Goal: Task Accomplishment & Management: Manage account settings

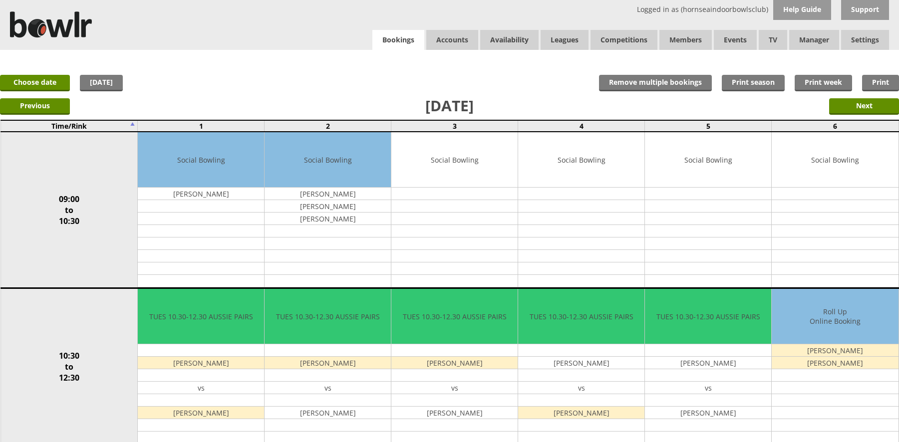
click at [387, 34] on link "Bookings" at bounding box center [398, 40] width 52 height 20
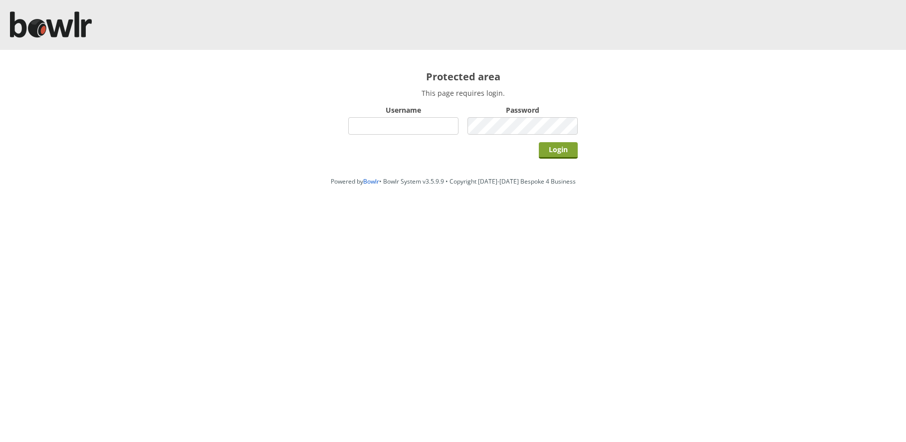
type input "hornseaindoorbowlsclub"
click at [558, 154] on input "Login" at bounding box center [558, 150] width 39 height 16
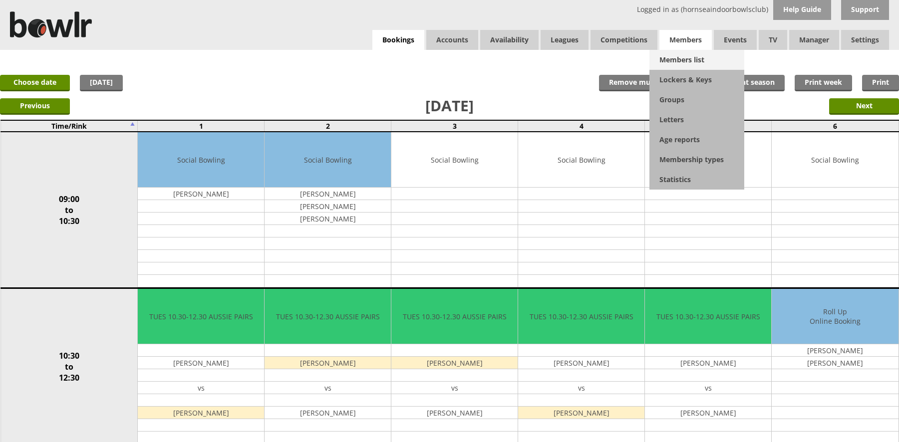
click at [675, 58] on link "Members list" at bounding box center [696, 60] width 95 height 20
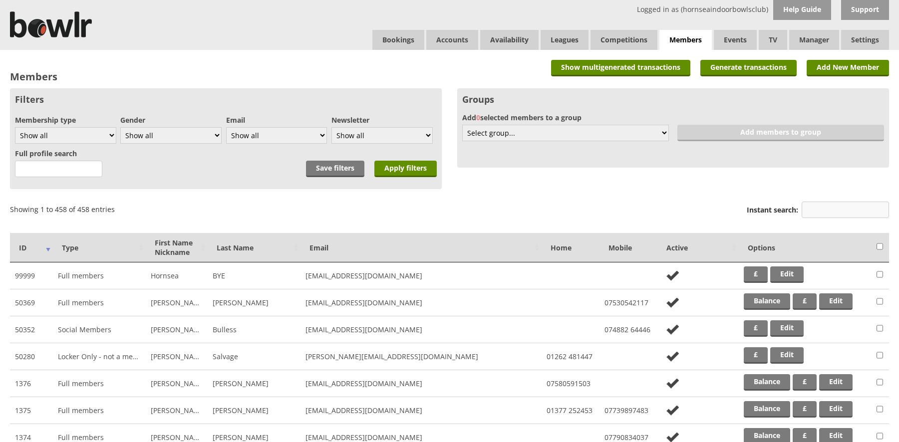
click at [818, 208] on input "Instant search:" at bounding box center [844, 210] width 87 height 16
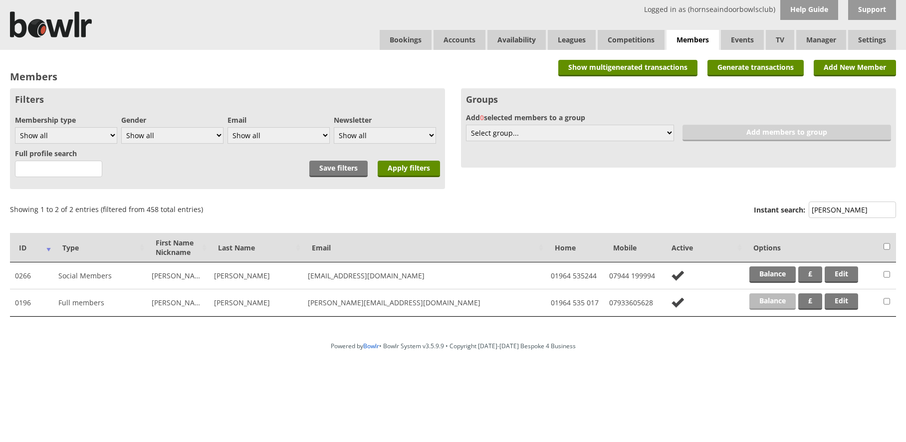
type input "evans"
click at [759, 305] on link "Balance" at bounding box center [773, 301] width 46 height 16
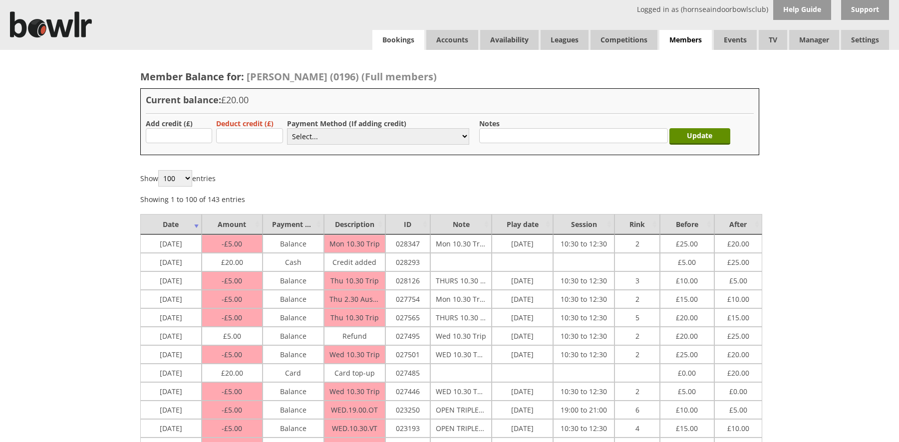
click at [388, 44] on link "Bookings" at bounding box center [398, 40] width 52 height 20
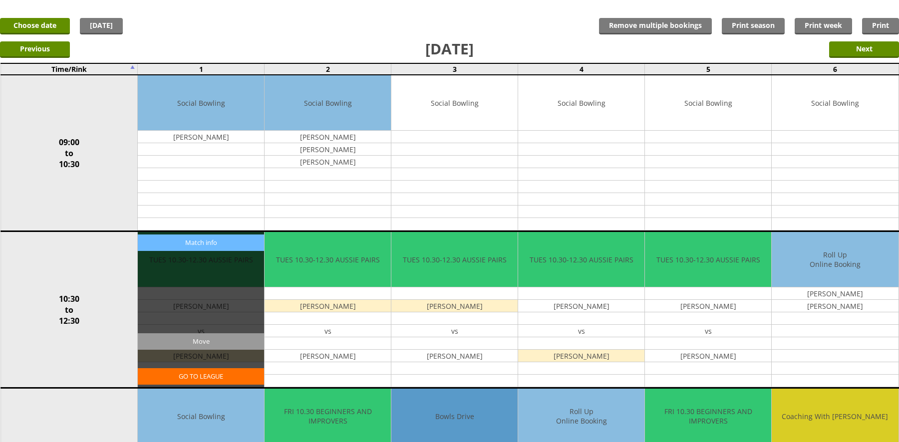
scroll to position [50, 0]
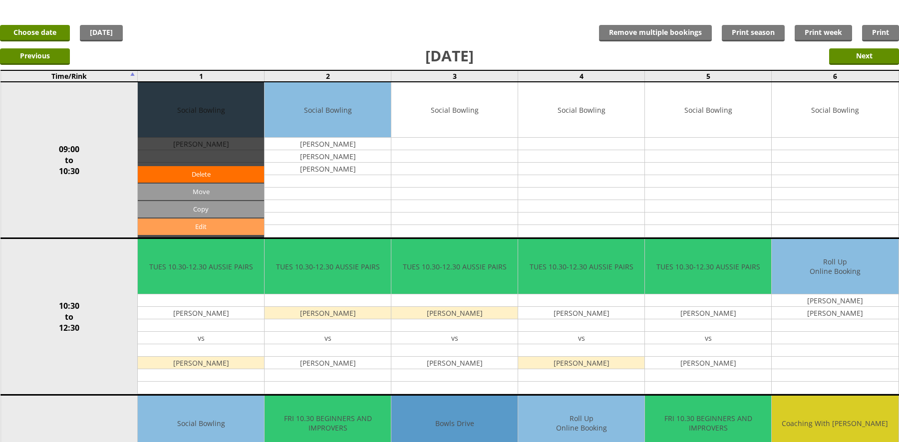
click at [203, 222] on link "Edit" at bounding box center [201, 227] width 126 height 16
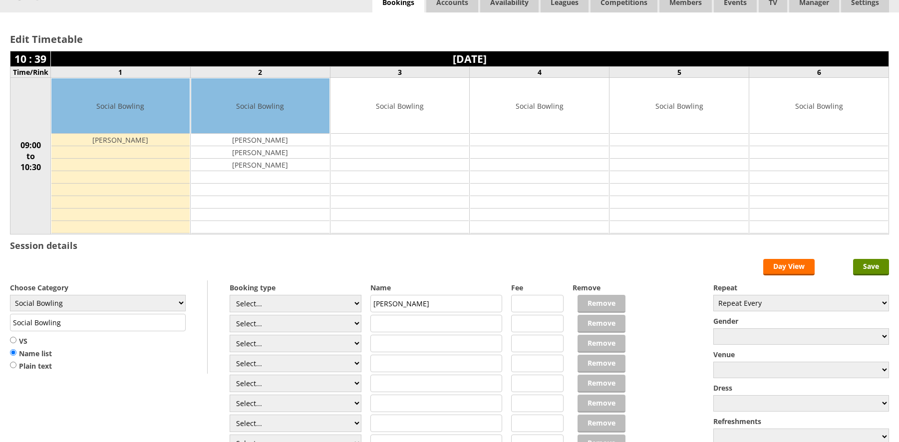
scroll to position [100, 0]
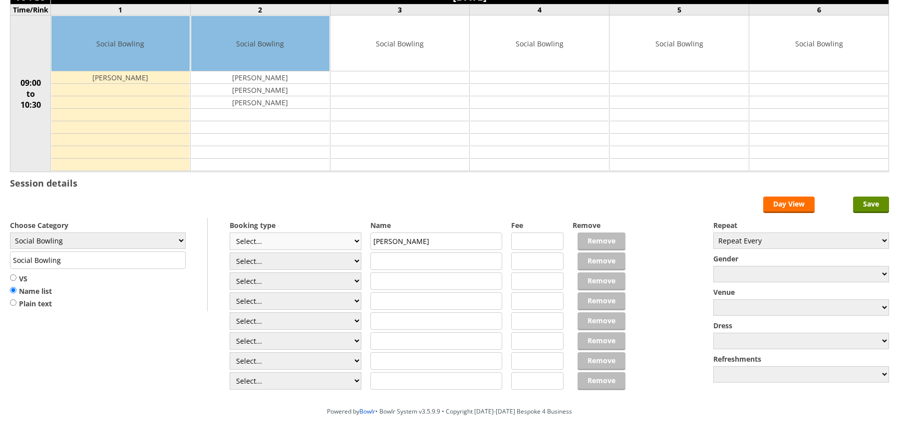
click at [257, 245] on select "Select... Club Competition (Member) Club Competition (Visitor) National (Member…" at bounding box center [296, 241] width 132 height 17
select select "1_54"
click at [230, 233] on select "Select... Club Competition (Member) Club Competition (Visitor) National (Member…" at bounding box center [296, 241] width 132 height 17
type input "3.0000"
drag, startPoint x: 258, startPoint y: 262, endPoint x: 260, endPoint y: 256, distance: 7.4
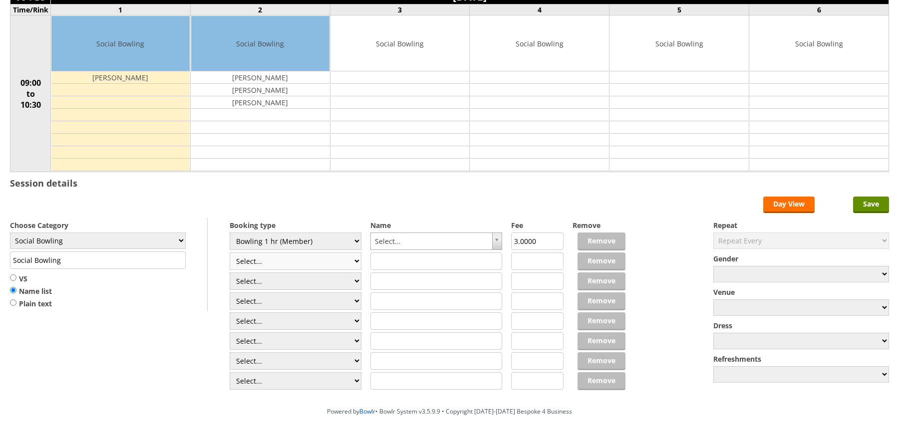
click at [258, 262] on select "Select... Club Competition (Member) Club Competition (Visitor) National (Member…" at bounding box center [296, 261] width 132 height 17
select select "1_54"
click at [230, 253] on select "Select... Club Competition (Member) Club Competition (Visitor) National (Member…" at bounding box center [296, 261] width 132 height 17
type input "3.0000"
click at [259, 276] on select "Select... Club Competition (Member) Club Competition (Visitor) National (Member…" at bounding box center [296, 280] width 132 height 17
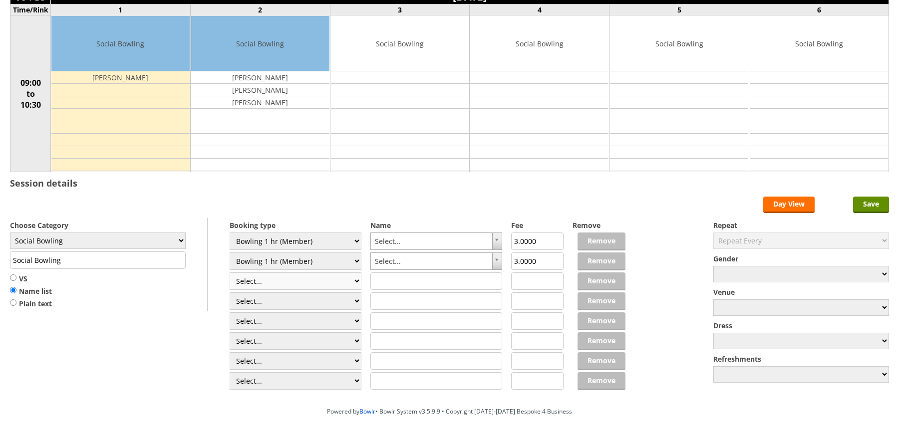
select select "1_54"
click at [230, 272] on select "Select... Club Competition (Member) Club Competition (Visitor) National (Member…" at bounding box center [296, 280] width 132 height 17
type input "3.0000"
click at [257, 296] on select "Select... Club Competition (Member) Club Competition (Visitor) National (Member…" at bounding box center [296, 300] width 132 height 17
select select "1_54"
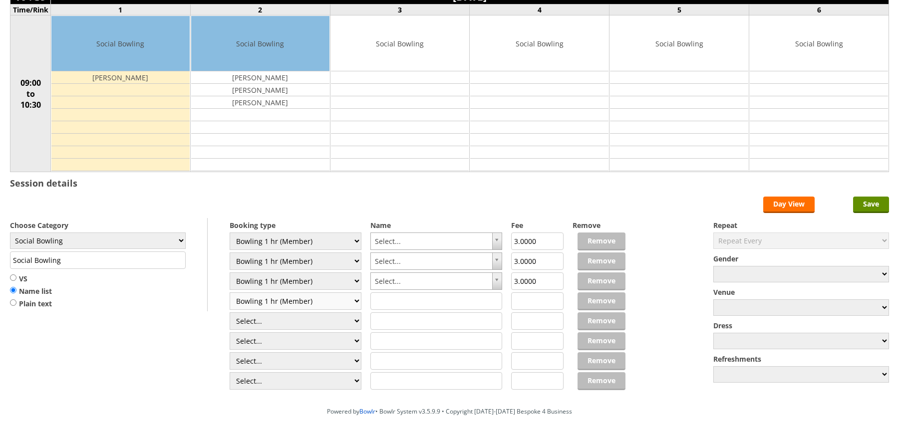
click at [230, 292] on select "Select... Club Competition (Member) Club Competition (Visitor) National (Member…" at bounding box center [296, 300] width 132 height 17
type input "3.0000"
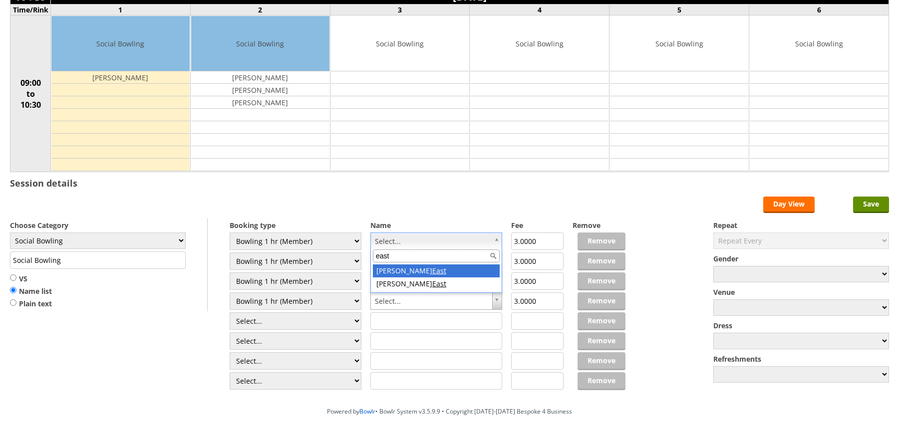
type input "east"
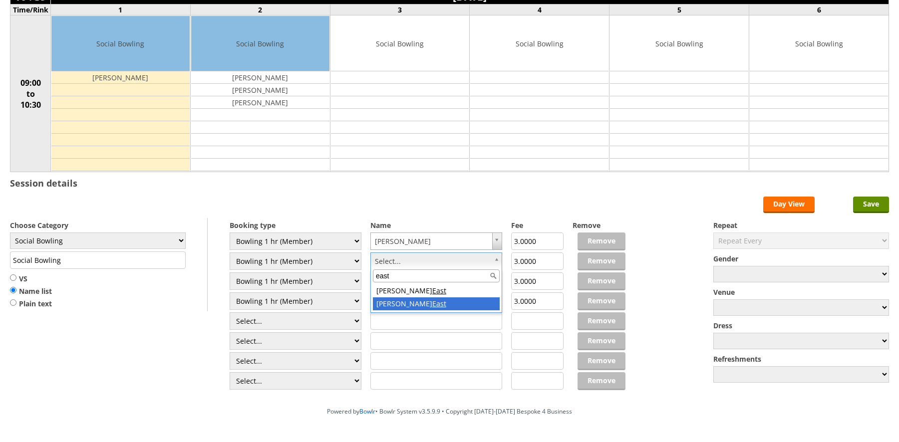
type input "east"
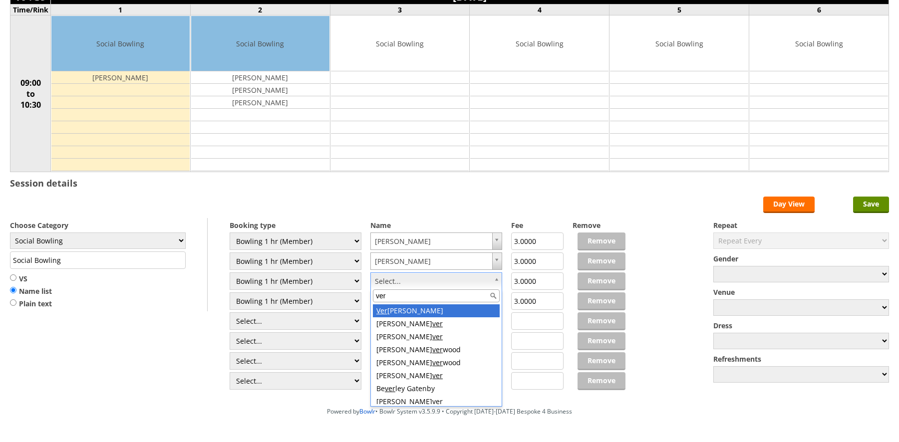
type input "ver"
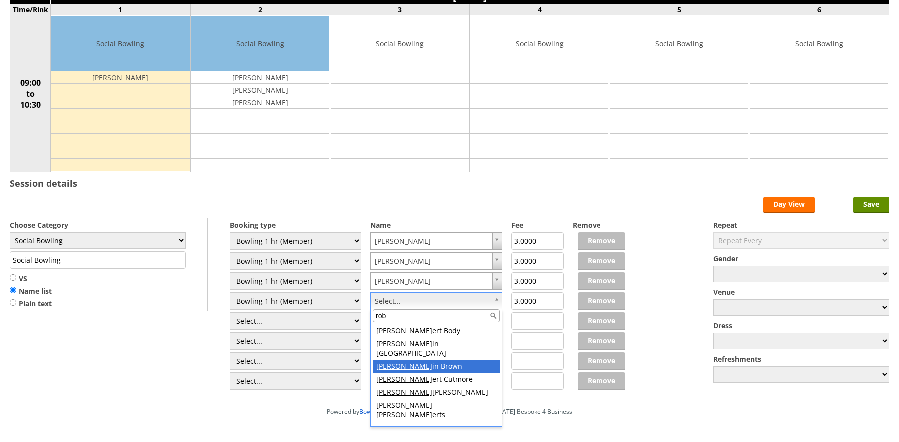
type input "rob"
drag, startPoint x: 411, startPoint y: 354, endPoint x: 405, endPoint y: 350, distance: 6.8
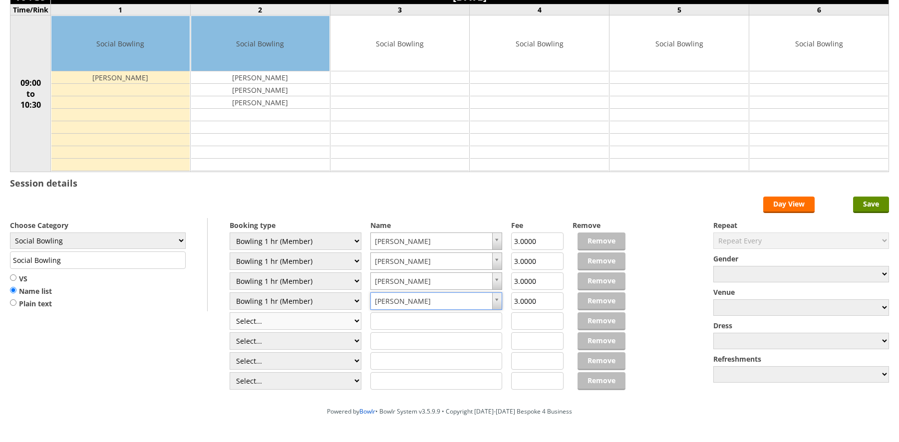
click at [352, 318] on select "Select... Club Competition (Member) Club Competition (Visitor) National (Member…" at bounding box center [296, 320] width 132 height 17
select select "1_54"
click at [230, 312] on select "Select... Club Competition (Member) Club Competition (Visitor) National (Member…" at bounding box center [296, 320] width 132 height 17
type input "3.0000"
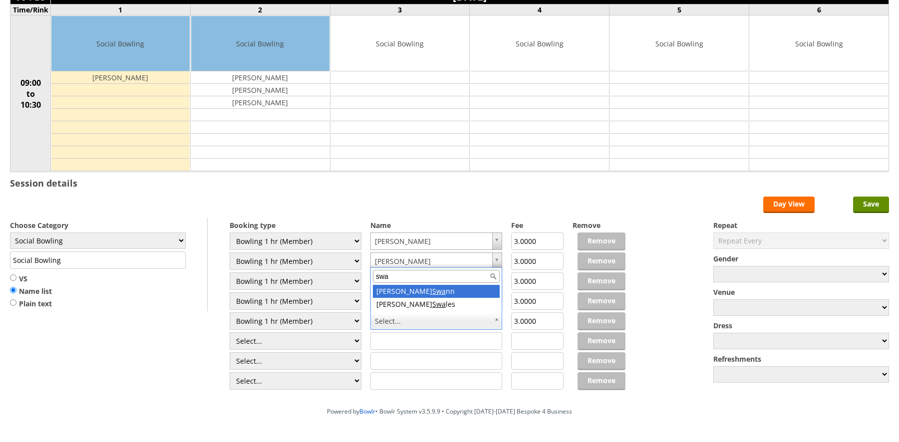
type input "swa"
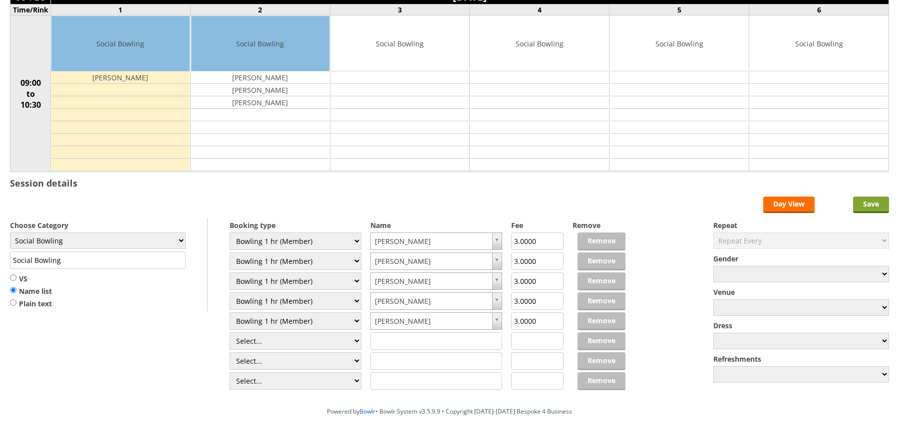
click at [875, 200] on input "Save" at bounding box center [871, 205] width 36 height 16
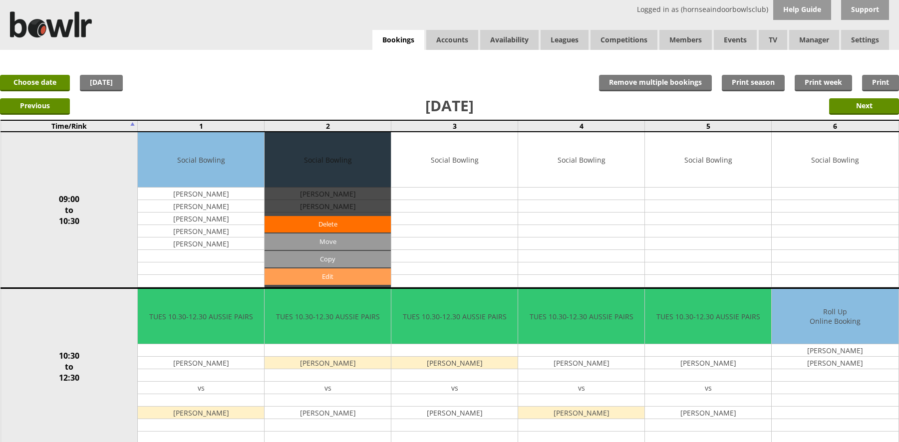
click at [371, 277] on link "Edit" at bounding box center [327, 276] width 126 height 16
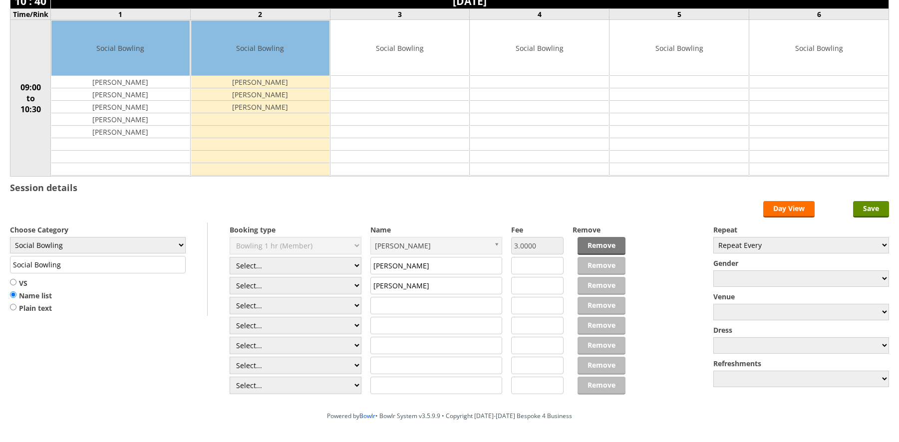
scroll to position [100, 0]
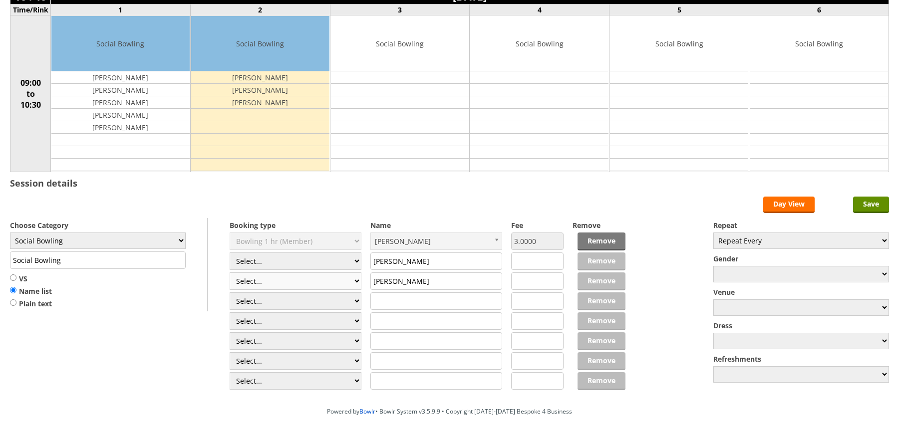
click at [356, 280] on select "Select... Club Competition (Member) Club Competition (Visitor) National (Member…" at bounding box center [296, 280] width 132 height 17
select select "1_54"
click at [230, 272] on select "Select... Club Competition (Member) Club Competition (Visitor) National (Member…" at bounding box center [296, 280] width 132 height 17
type input "3.0000"
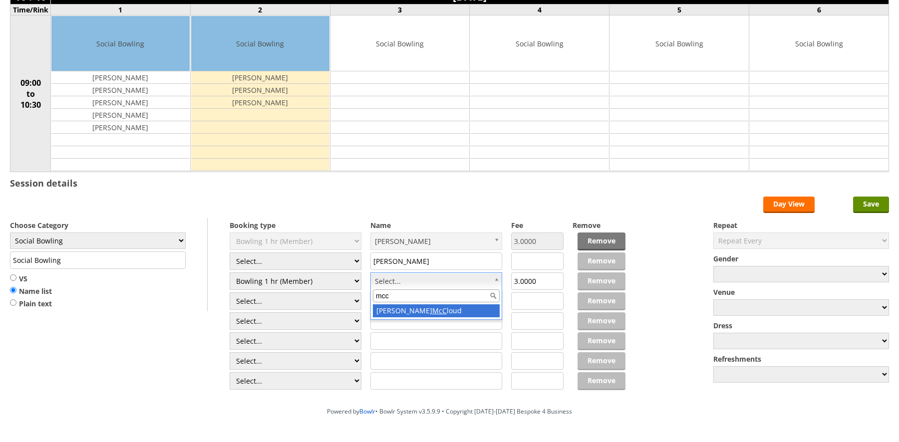
type input "mcc"
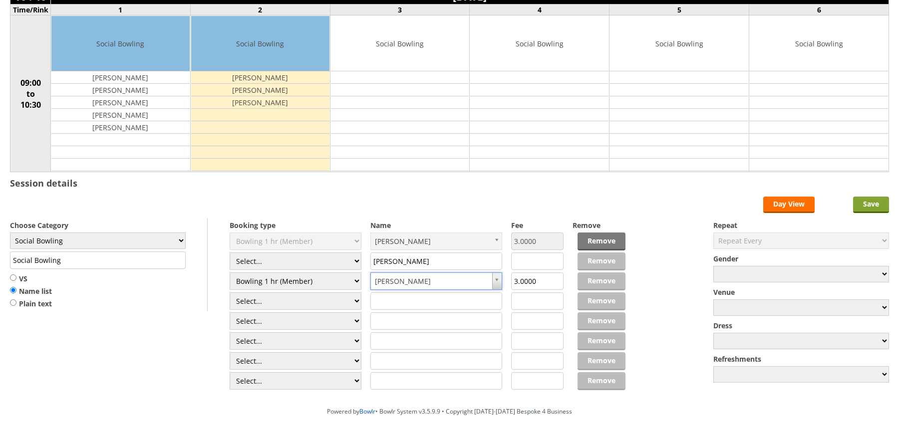
click at [868, 209] on input "Save" at bounding box center [871, 205] width 36 height 16
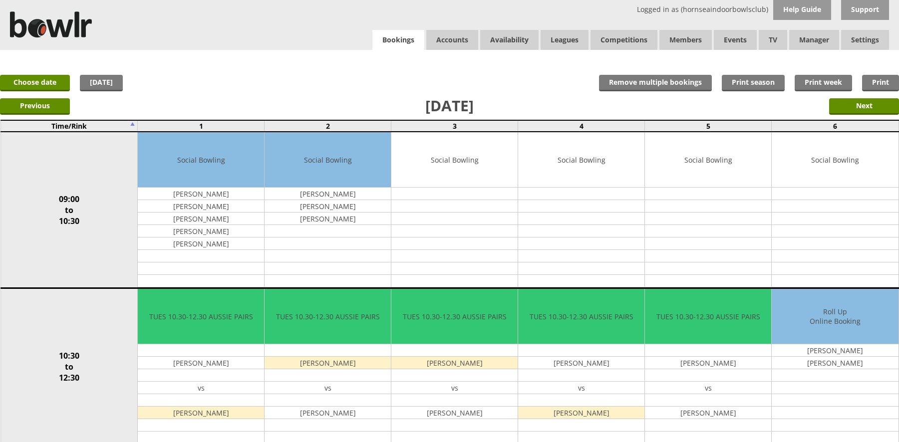
click at [382, 39] on link "Bookings" at bounding box center [398, 40] width 52 height 20
click at [46, 88] on link "Choose date" at bounding box center [35, 83] width 70 height 16
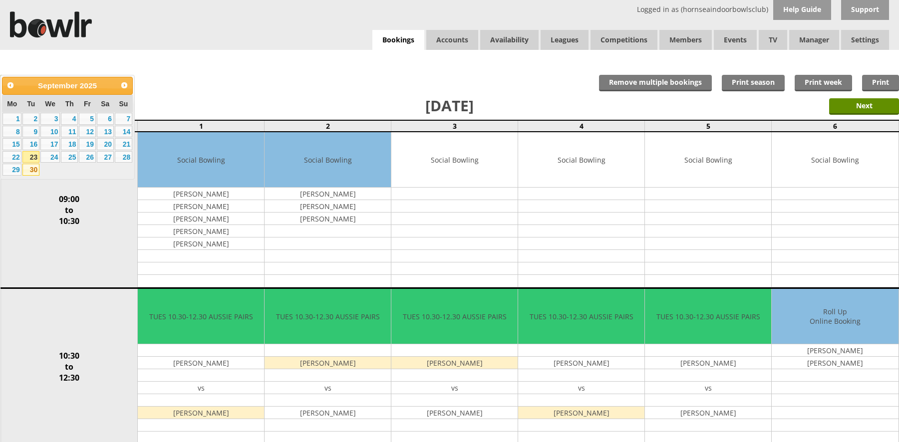
click at [32, 167] on link "30" at bounding box center [30, 170] width 17 height 12
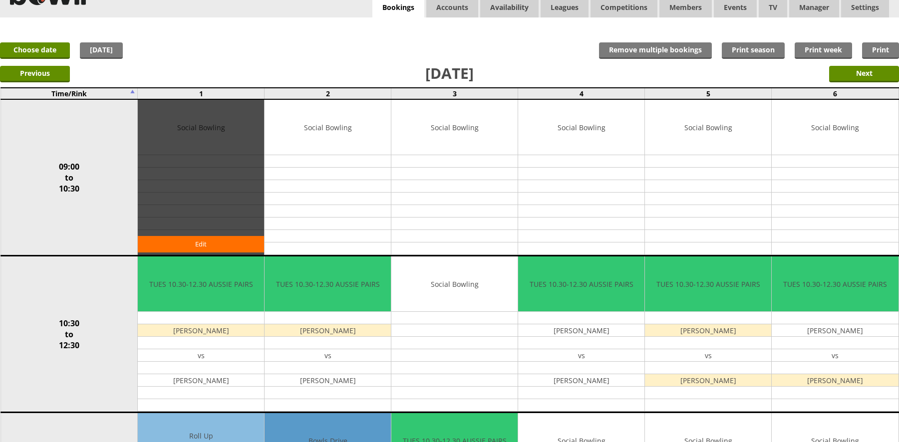
scroll to position [50, 0]
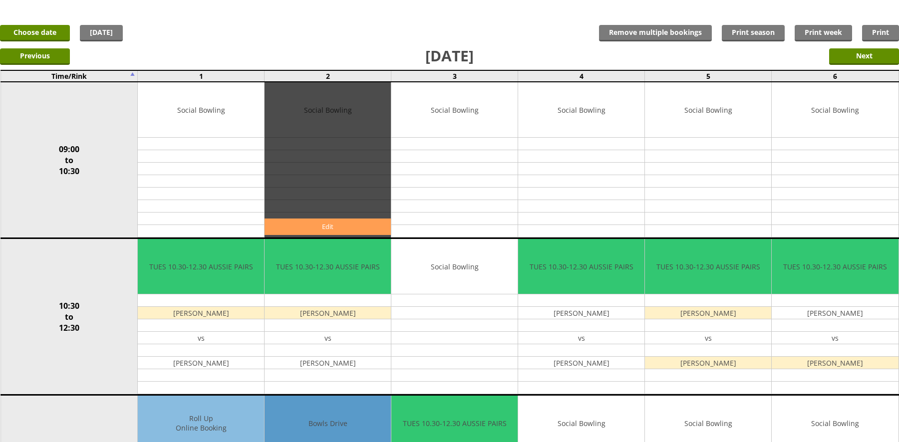
click at [288, 222] on link "Edit" at bounding box center [327, 227] width 126 height 16
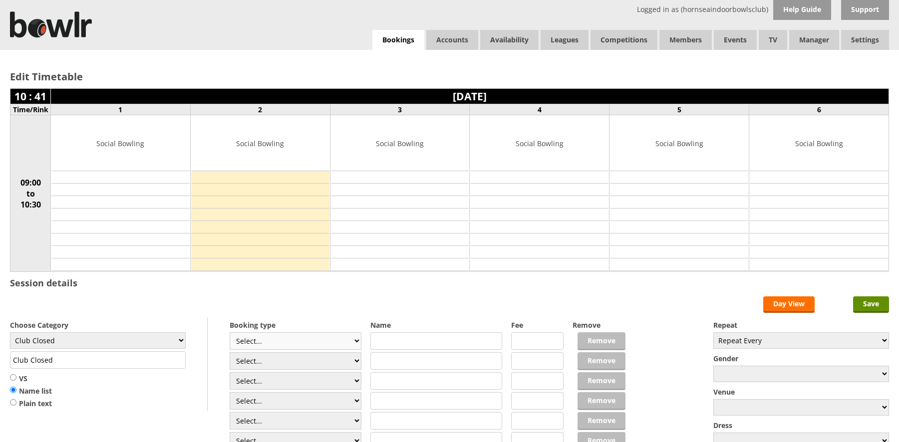
click at [305, 339] on select "Select... Club Competition (Member) Club Competition (Visitor) National (Member…" at bounding box center [296, 340] width 132 height 17
select select "1_54"
click at [230, 332] on select "Select... Club Competition (Member) Club Competition (Visitor) National (Member…" at bounding box center [296, 340] width 132 height 17
type input "3.0000"
click at [280, 354] on select "Select... Club Competition (Member) Club Competition (Visitor) National (Member…" at bounding box center [296, 360] width 132 height 17
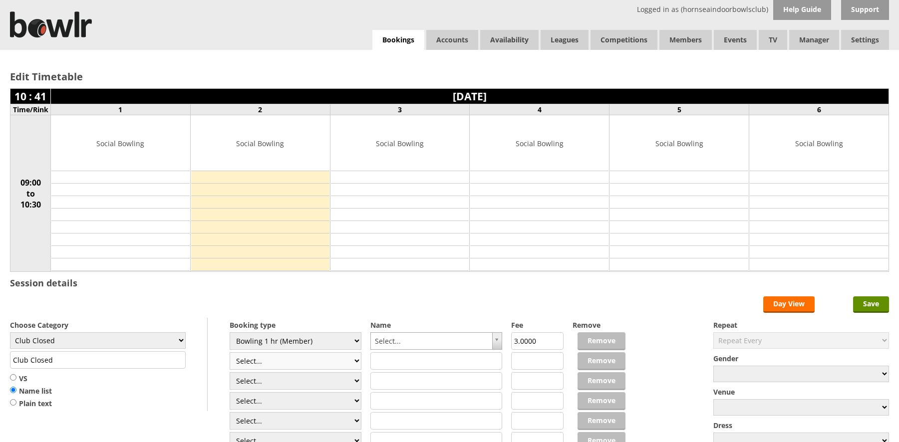
select select "1_54"
click at [230, 352] on select "Select... Club Competition (Member) Club Competition (Visitor) National (Member…" at bounding box center [296, 360] width 132 height 17
type input "3.0000"
click at [266, 377] on select "Select... Club Competition (Member) Club Competition (Visitor) National (Member…" at bounding box center [296, 380] width 132 height 17
select select "1_54"
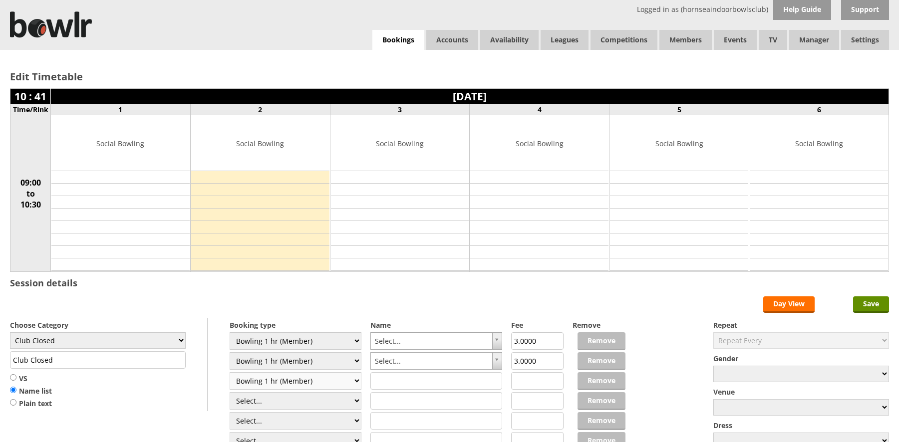
click at [230, 372] on select "Select... Club Competition (Member) Club Competition (Visitor) National (Member…" at bounding box center [296, 380] width 132 height 17
type input "3.0000"
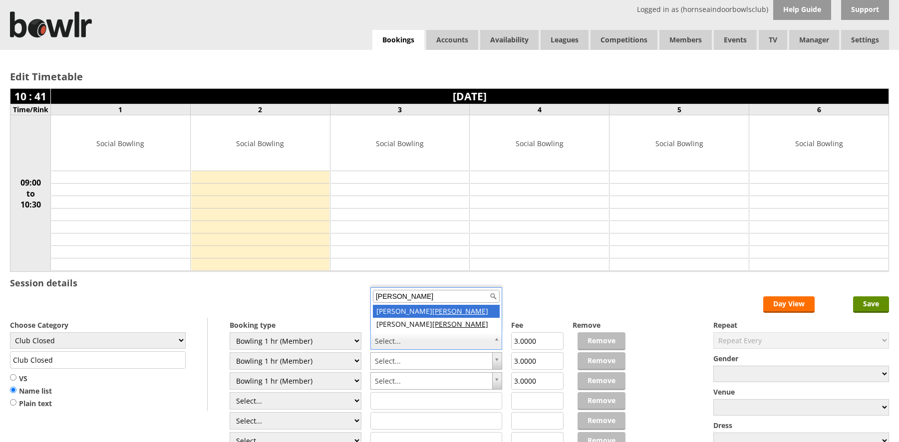
type input "fink"
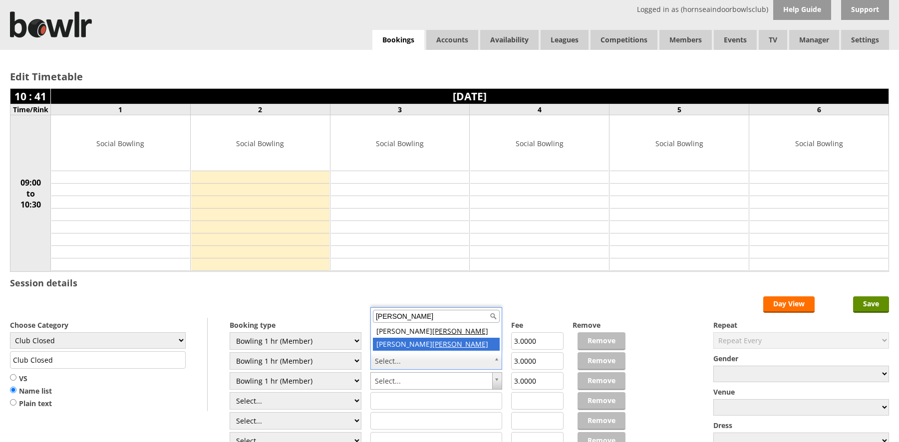
type input "fink"
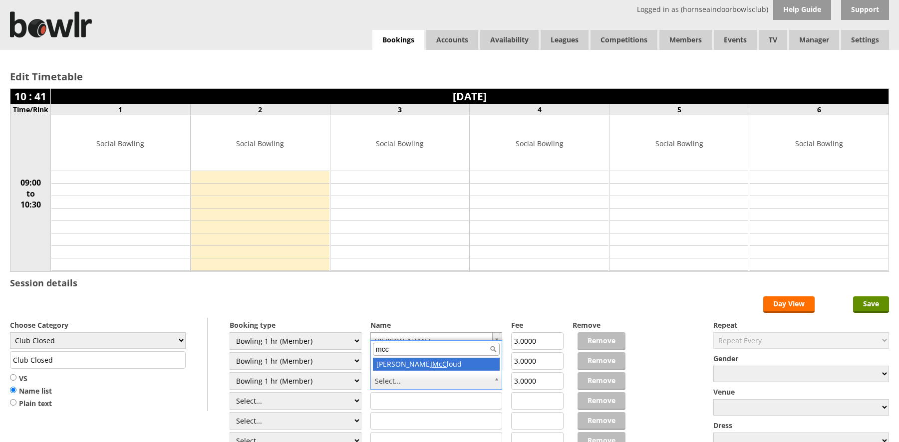
type input "mcc"
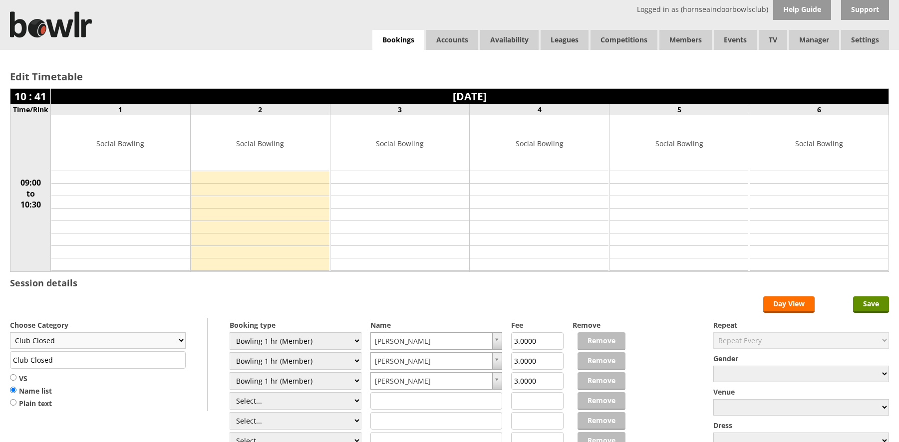
click at [56, 341] on select "Club Closed Singles League Triples League Pairs League Friendly Social Bowling …" at bounding box center [98, 340] width 176 height 16
select select "132"
click at [10, 332] on select "Club Closed Singles League Triples League Pairs League Friendly Social Bowling …" at bounding box center [98, 340] width 176 height 16
type input "Social Bowling"
click at [883, 306] on input "Save" at bounding box center [871, 304] width 36 height 16
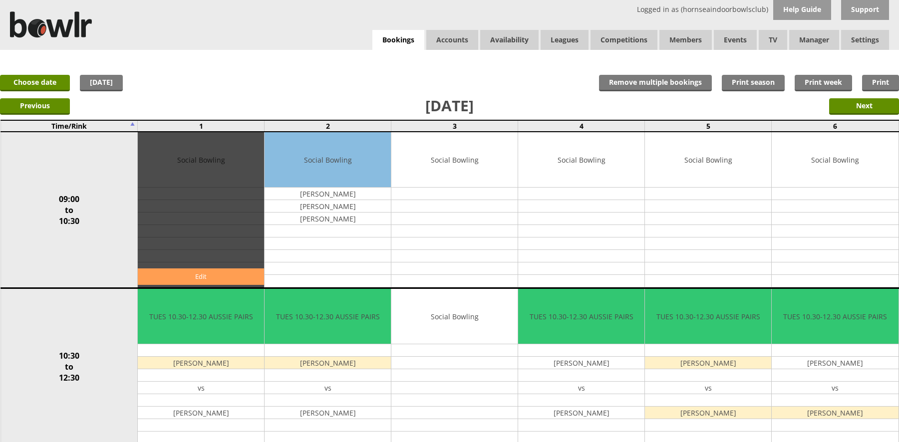
click at [217, 280] on link "Edit" at bounding box center [201, 276] width 126 height 16
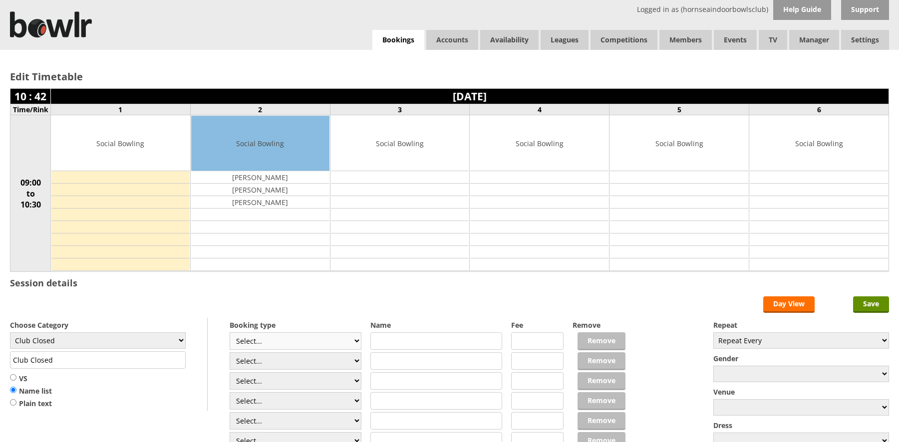
click at [279, 337] on select "Select... Club Competition (Member) Club Competition (Visitor) National (Member…" at bounding box center [296, 340] width 132 height 17
drag, startPoint x: 429, startPoint y: 287, endPoint x: 281, endPoint y: 308, distance: 148.6
click at [428, 288] on div "Edit Timetable 10 : 42 [DATE] Time/Rink 1 2 3 4 5 6 09:00 to 10:30 Social Bowli…" at bounding box center [449, 276] width 899 height 452
click at [142, 335] on select "Club Closed Singles League Triples League Pairs League Friendly Social Bowling …" at bounding box center [98, 340] width 176 height 16
select select "132"
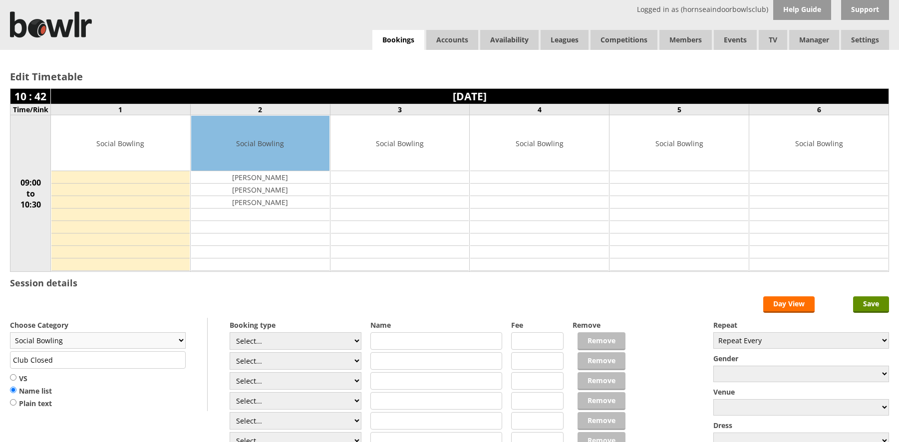
click at [10, 332] on select "Club Closed Singles League Triples League Pairs League Friendly Social Bowling …" at bounding box center [98, 340] width 176 height 16
type input "Social Bowling"
click at [420, 340] on input "text" at bounding box center [436, 340] width 132 height 17
type input "Colin Lee"
click at [857, 300] on input "Save" at bounding box center [871, 304] width 36 height 16
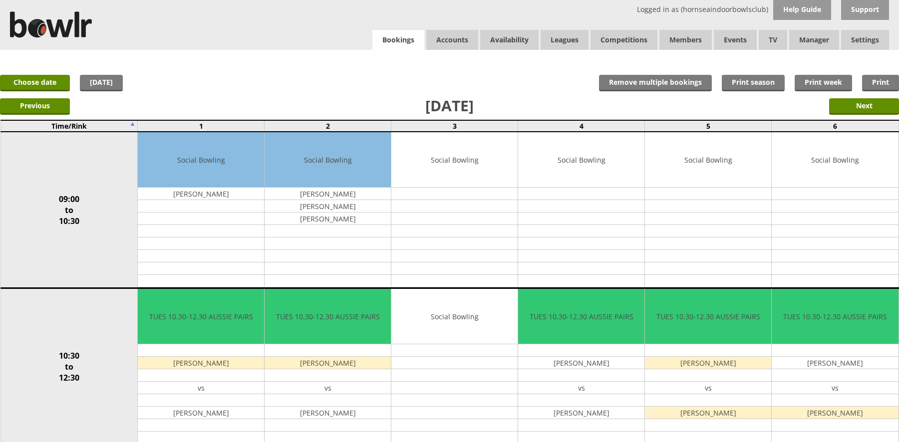
click at [386, 34] on link "Bookings" at bounding box center [398, 40] width 52 height 20
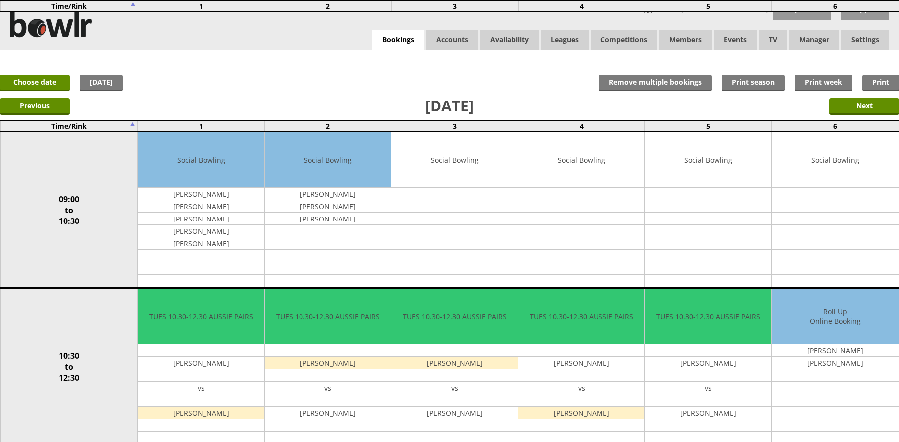
scroll to position [387, 0]
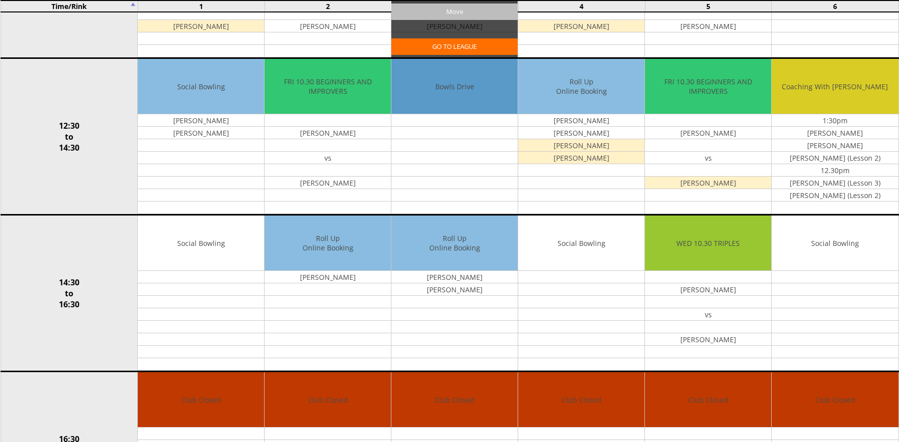
click at [446, 12] on input "Move" at bounding box center [454, 11] width 126 height 16
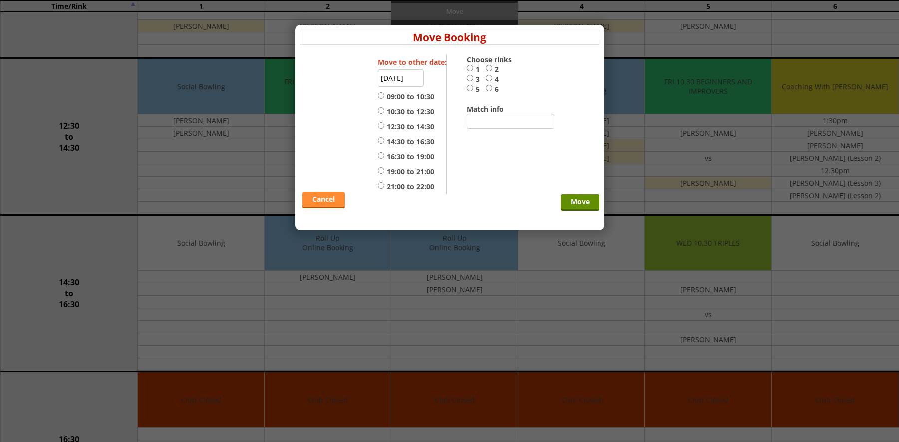
click at [314, 206] on link "Cancel" at bounding box center [323, 200] width 42 height 16
